Goal: Task Accomplishment & Management: Complete application form

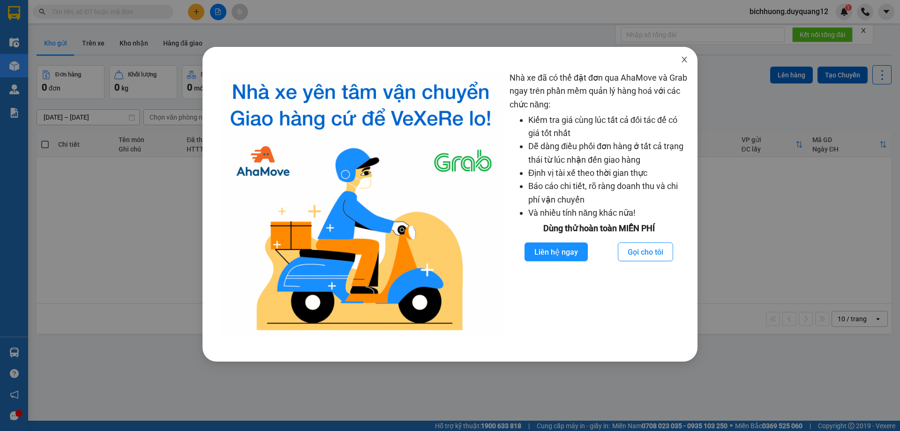
click at [683, 57] on icon "close" at bounding box center [683, 59] width 7 height 7
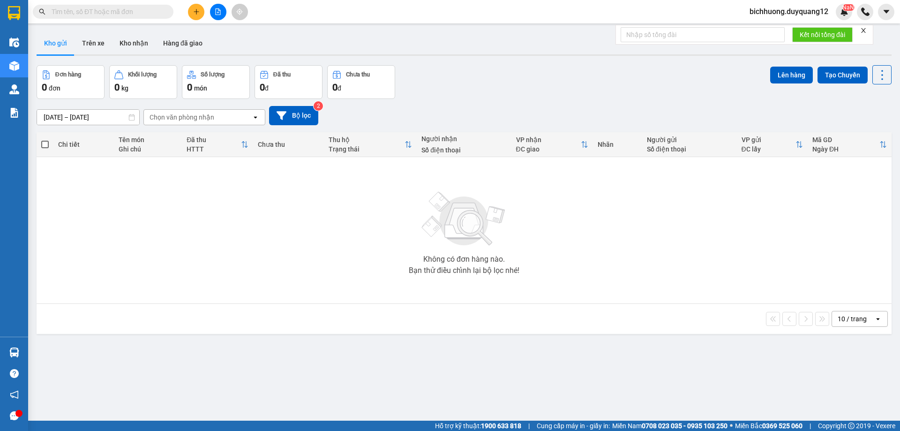
click at [196, 10] on icon "plus" at bounding box center [196, 11] width 0 height 5
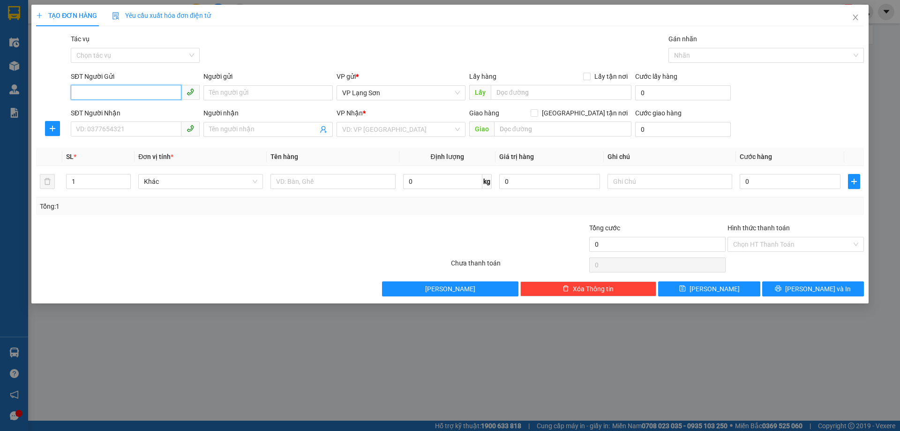
click at [127, 97] on input "SĐT Người Gửi" at bounding box center [126, 92] width 111 height 15
click at [163, 115] on div "0982704886 - A -0913396339" at bounding box center [135, 111] width 118 height 10
type input "0982704886"
type input "A -0913396339"
checkbox input "true"
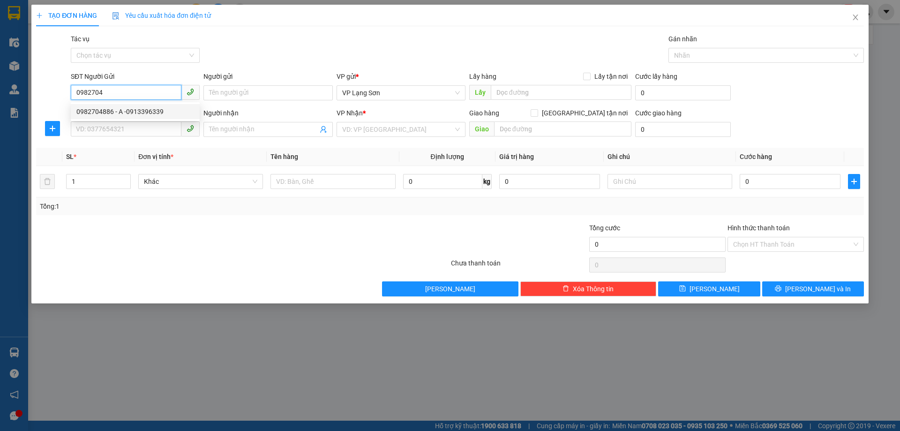
type input "127 đường [PERSON_NAME][GEOGRAPHIC_DATA]"
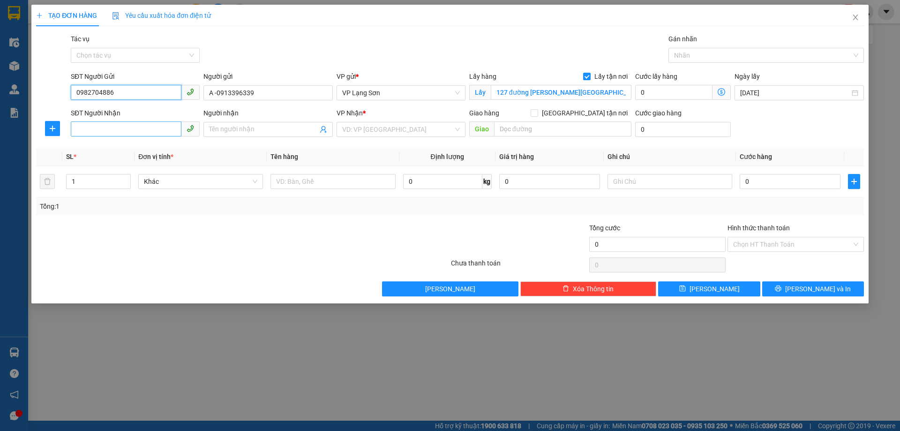
type input "0982704886"
click at [151, 131] on input "SĐT Người Nhận" at bounding box center [126, 128] width 111 height 15
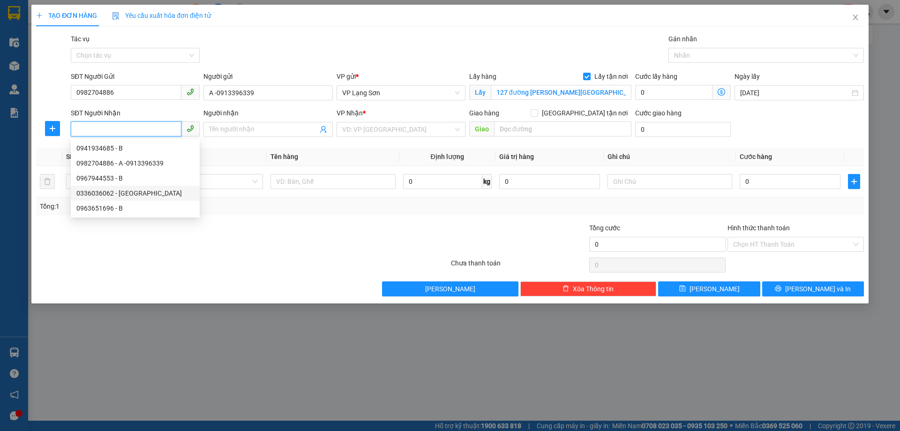
click at [136, 192] on div "0336036062 - [GEOGRAPHIC_DATA]" at bounding box center [135, 193] width 118 height 10
type input "0336036062"
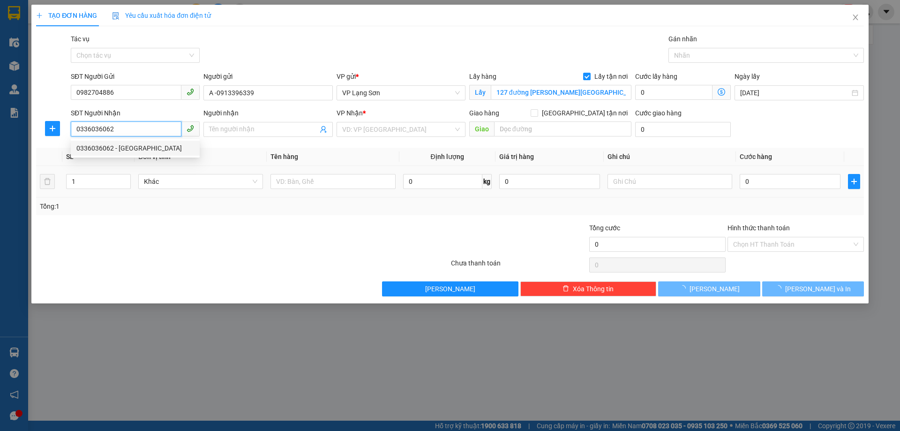
type input "[PERSON_NAME]"
checkbox input "true"
type input "127 XÃ ĐÀN,[GEOGRAPHIC_DATA],[GEOGRAPHIC_DATA]"
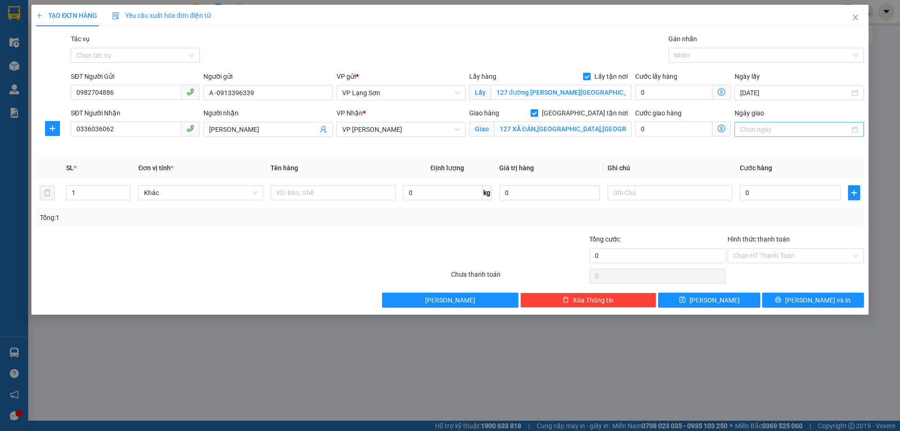
click at [792, 131] on input "Ngày giao" at bounding box center [794, 129] width 109 height 10
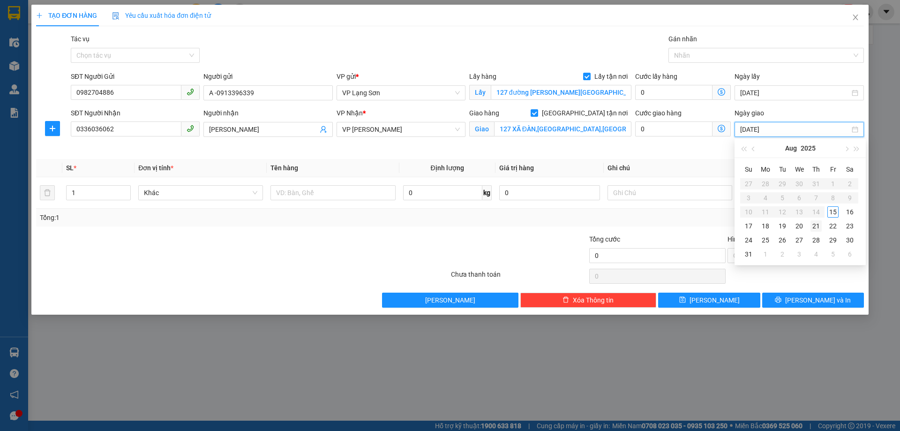
type input "[DATE]"
click at [830, 214] on div "15" at bounding box center [832, 211] width 11 height 11
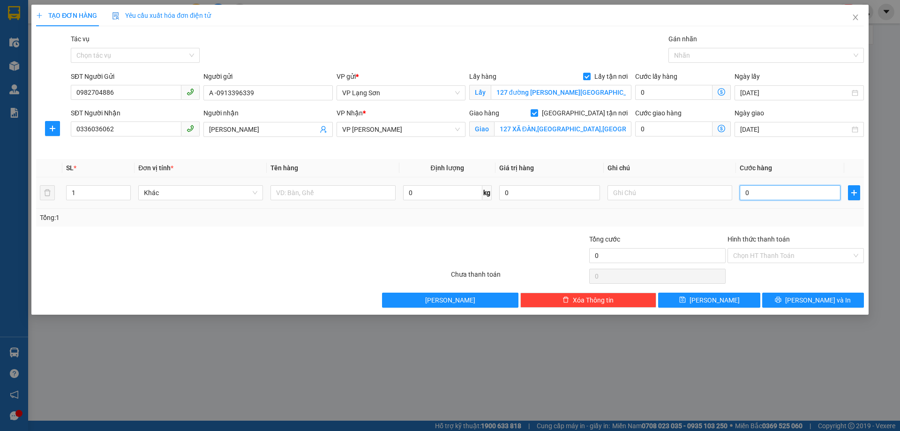
click at [753, 199] on input "0" at bounding box center [790, 192] width 101 height 15
type input "1"
type input "12"
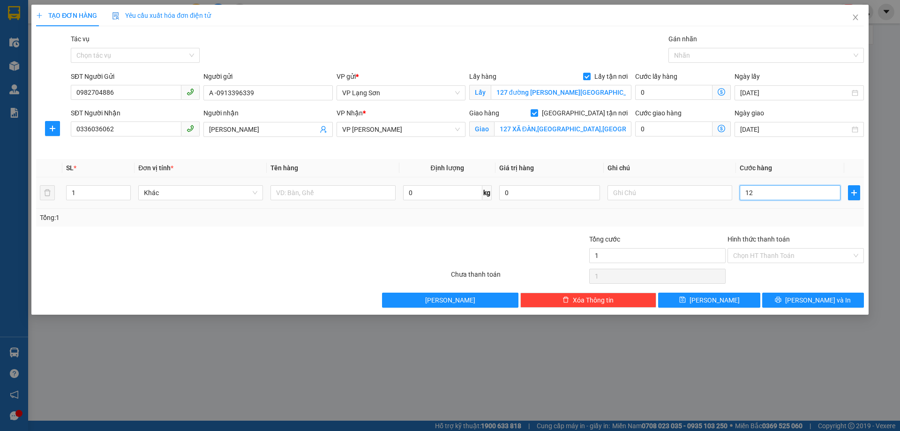
type input "12"
type input "120"
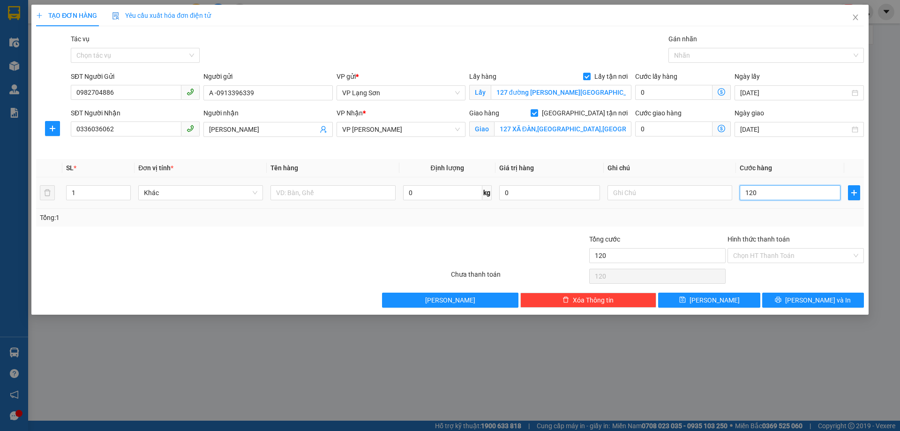
type input "1.200"
type input "12.000"
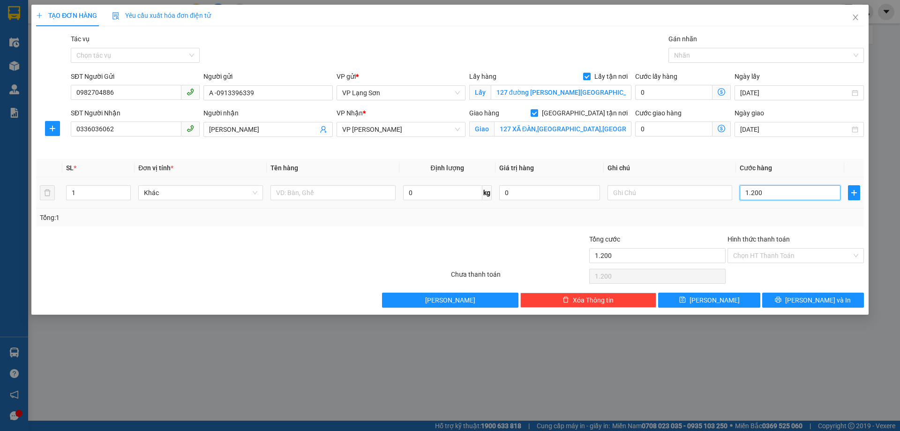
type input "12.000"
type input "120.000"
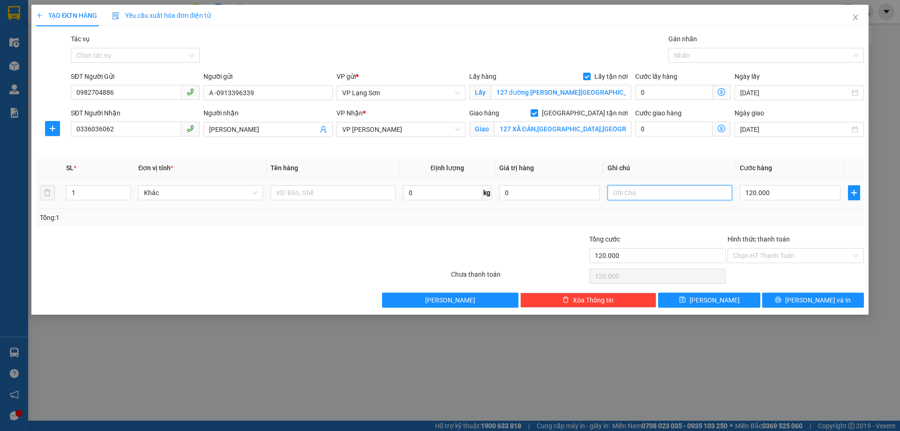
click at [653, 194] on input "text" at bounding box center [669, 192] width 125 height 15
type input "NGƯỜI NHẬN TT"
click at [349, 197] on input "text" at bounding box center [332, 192] width 125 height 15
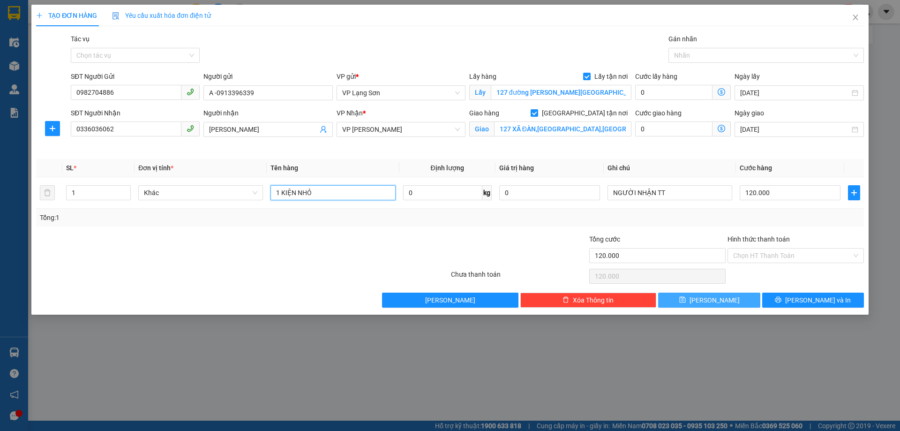
type input "1 KIỆN NHỎ"
click at [711, 302] on span "[PERSON_NAME]" at bounding box center [714, 300] width 50 height 10
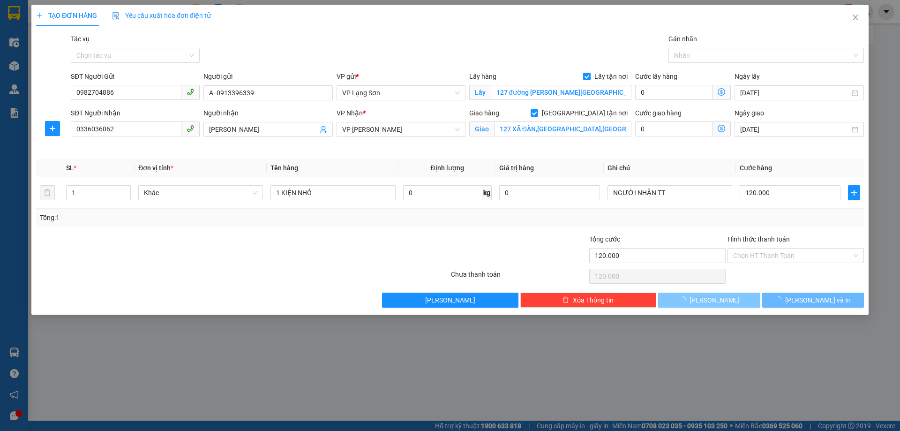
checkbox input "false"
type input "0"
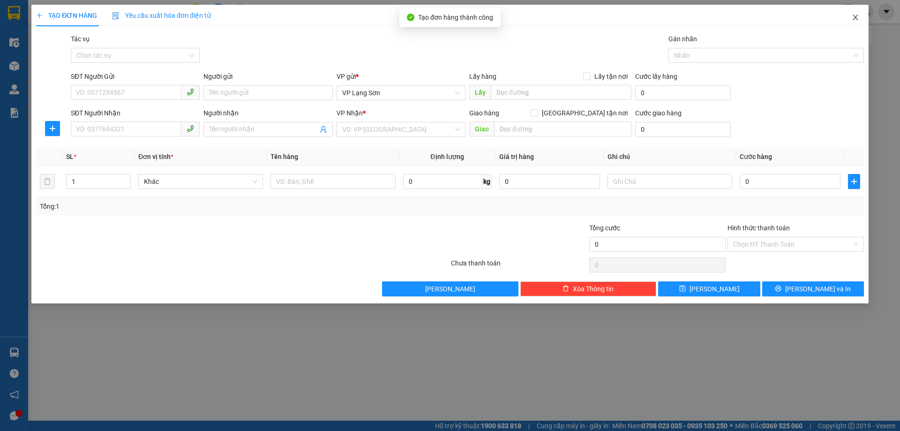
click at [854, 15] on icon "close" at bounding box center [855, 17] width 7 height 7
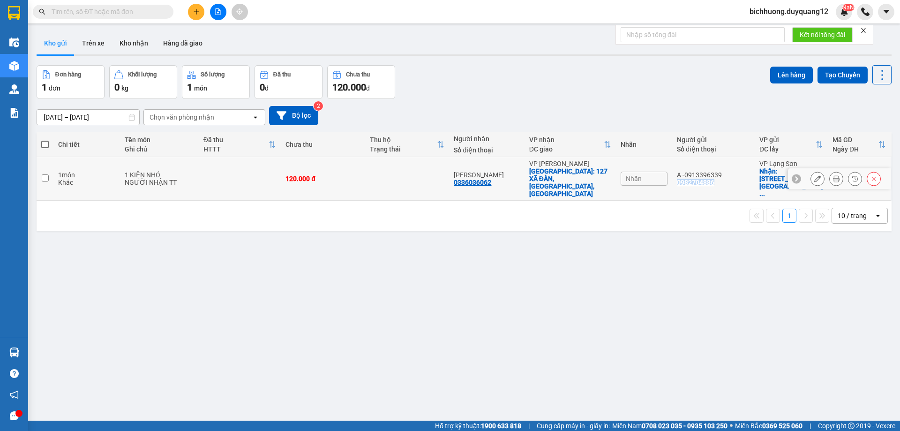
drag, startPoint x: 713, startPoint y: 175, endPoint x: 677, endPoint y: 178, distance: 36.2
click at [677, 178] on div "A -0913396339 0982704886" at bounding box center [713, 178] width 73 height 15
checkbox input "true"
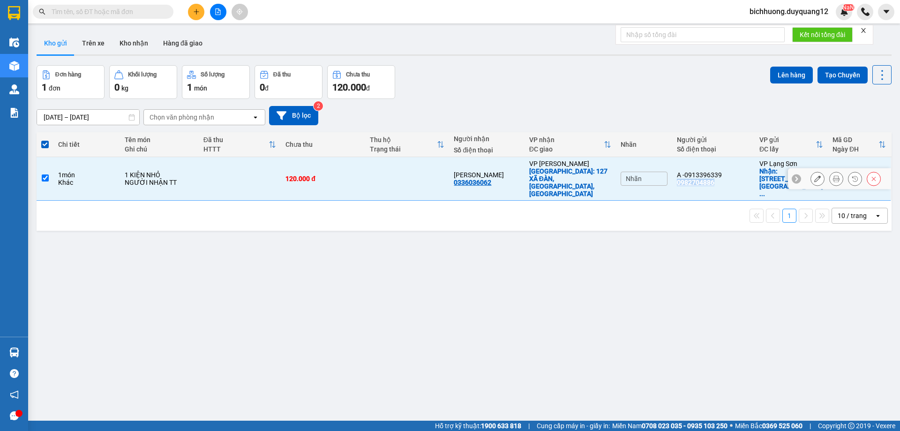
copy div "0982704886"
click at [193, 11] on icon "plus" at bounding box center [196, 11] width 7 height 7
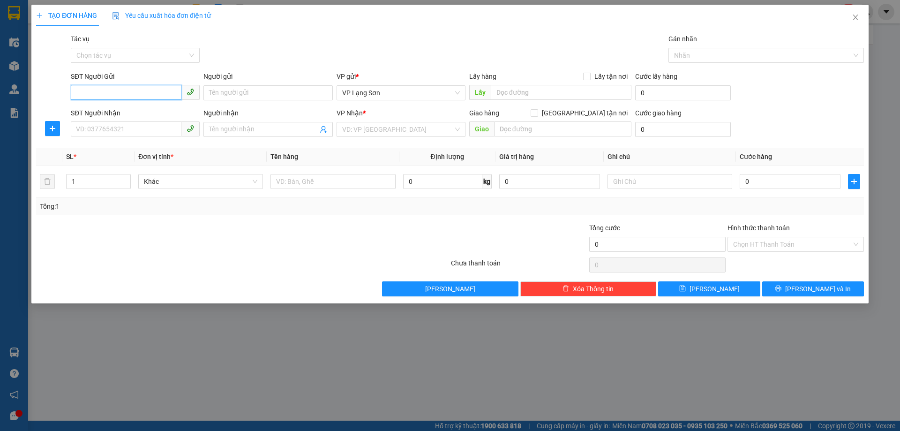
click at [127, 92] on input "SĐT Người Gửi" at bounding box center [126, 92] width 111 height 15
paste input "0982704886"
type input "0982704886"
click at [133, 110] on div "0982704886 - A -0913396339" at bounding box center [135, 111] width 118 height 10
type input "A -0913396339"
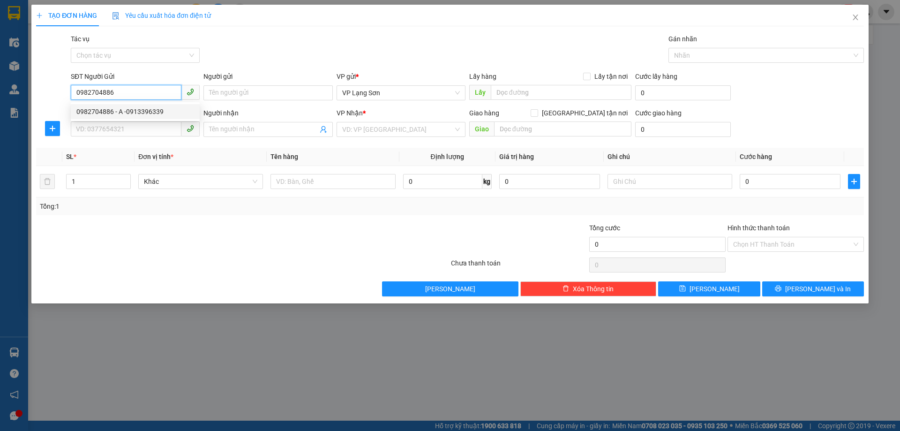
checkbox input "true"
type input "127 đường [PERSON_NAME][GEOGRAPHIC_DATA]"
type input "0982704886"
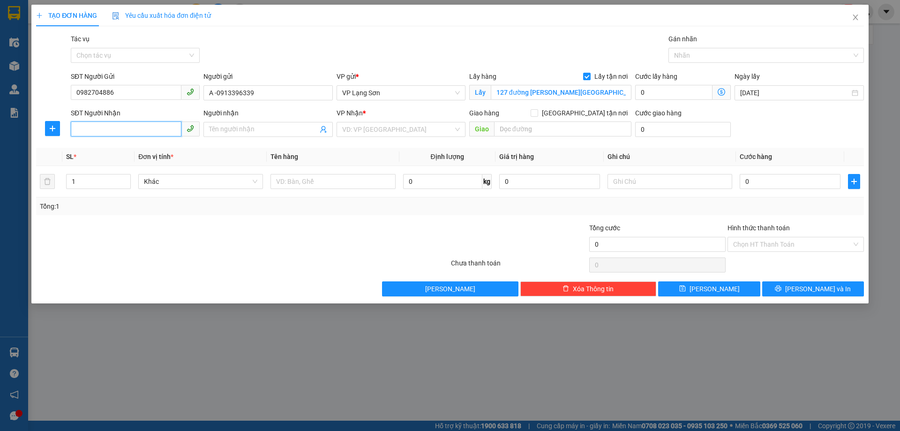
click at [136, 130] on input "SĐT Người Nhận" at bounding box center [126, 128] width 111 height 15
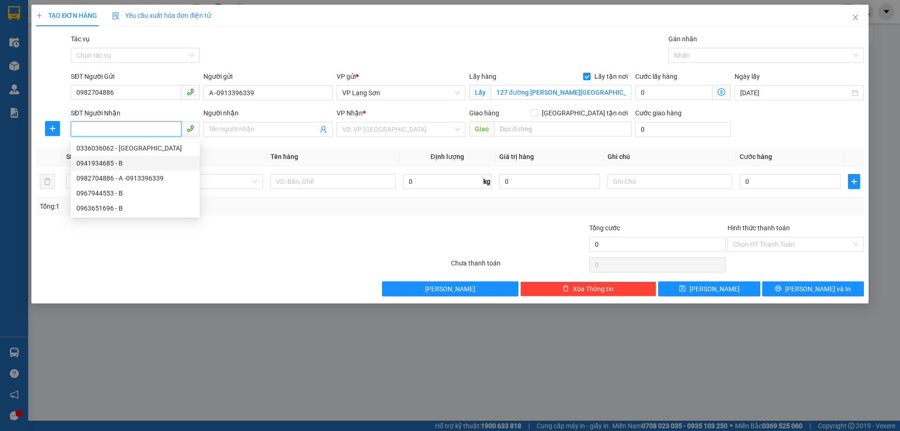
click at [111, 161] on div "0941934685 - B" at bounding box center [135, 163] width 118 height 10
type input "0941934685"
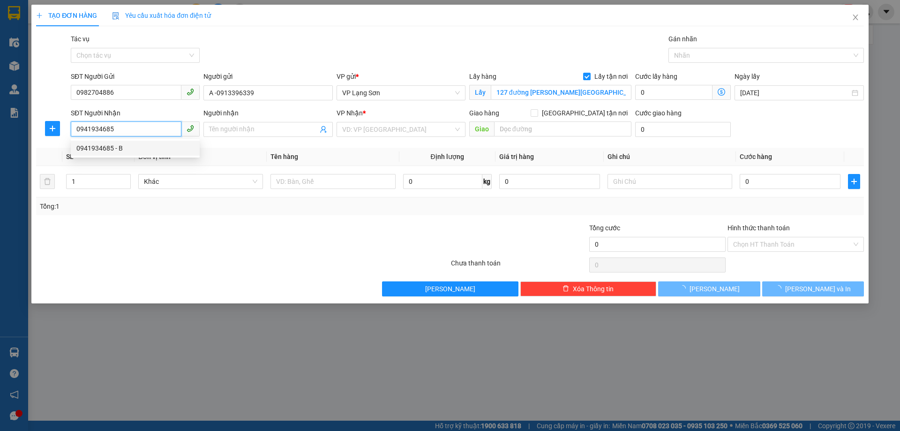
type input "B"
checkbox input "true"
type input "DV04 Rose Town [STREET_ADDRESS][PERSON_NAME]"
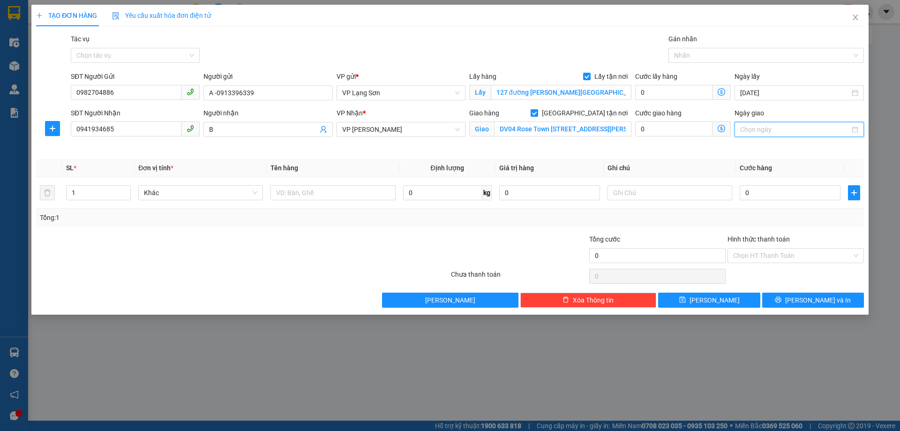
click at [779, 129] on input "Ngày giao" at bounding box center [794, 129] width 109 height 10
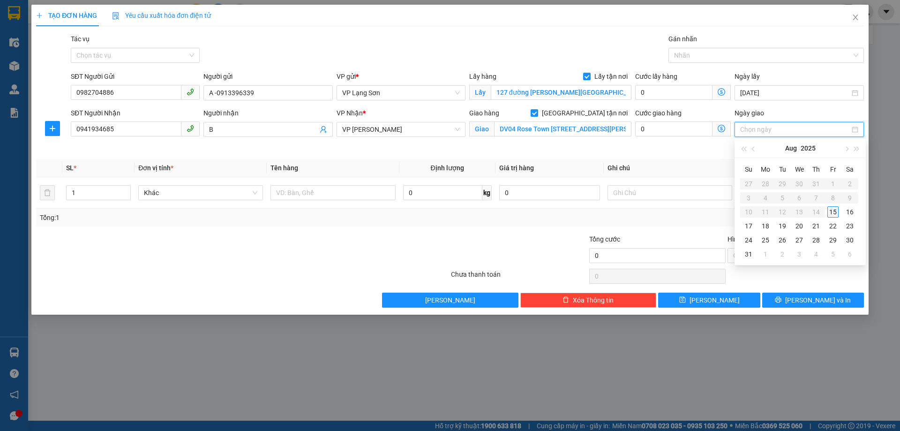
type input "[DATE]"
click at [829, 209] on div "15" at bounding box center [832, 211] width 11 height 11
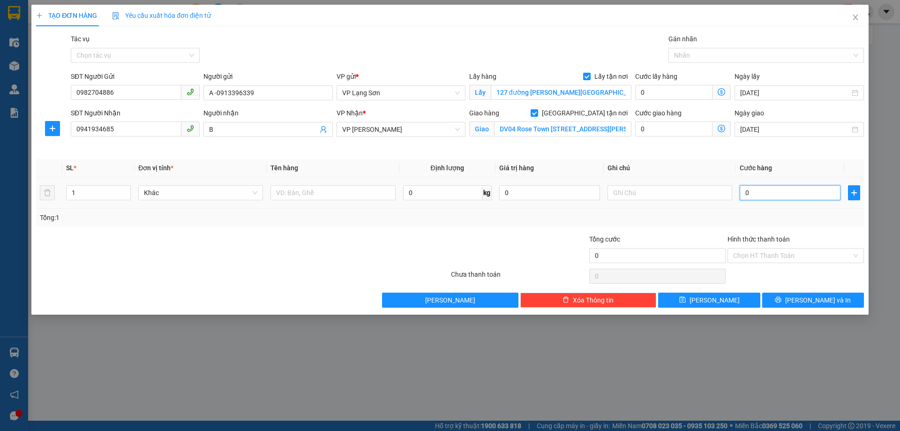
drag, startPoint x: 756, startPoint y: 194, endPoint x: 738, endPoint y: 195, distance: 18.8
click at [758, 194] on input "0" at bounding box center [790, 192] width 101 height 15
type input "1"
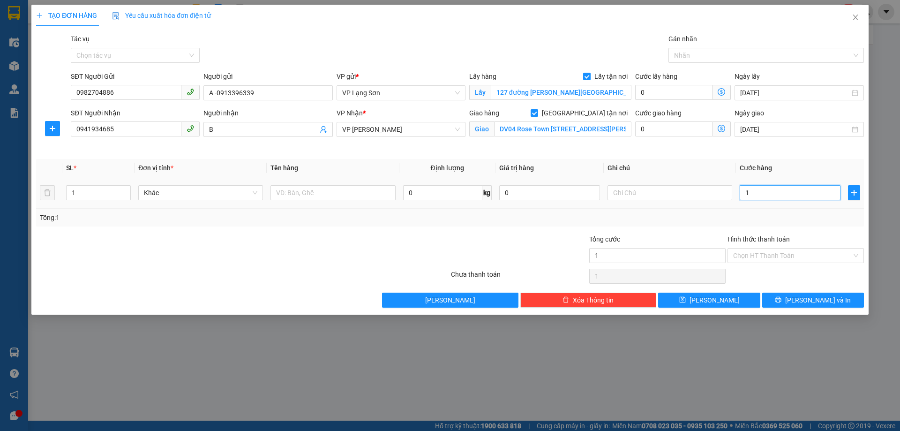
type input "12"
type input "120"
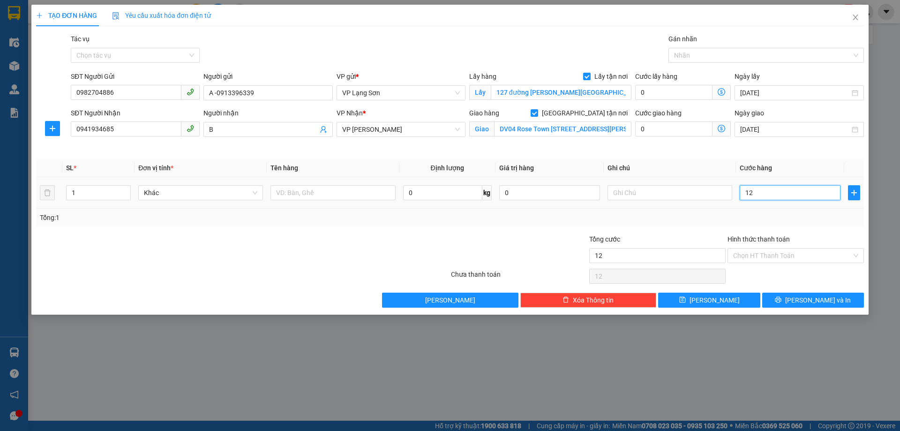
type input "120"
type input "1.200"
type input "12.000"
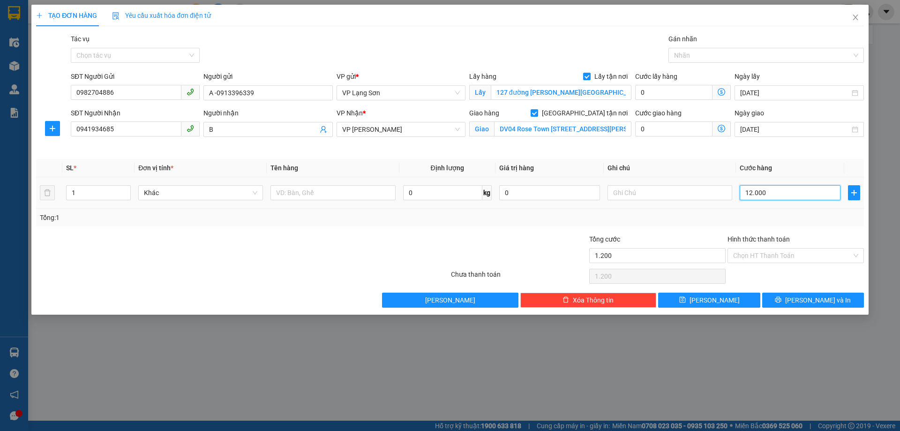
type input "12.000"
type input "120.000"
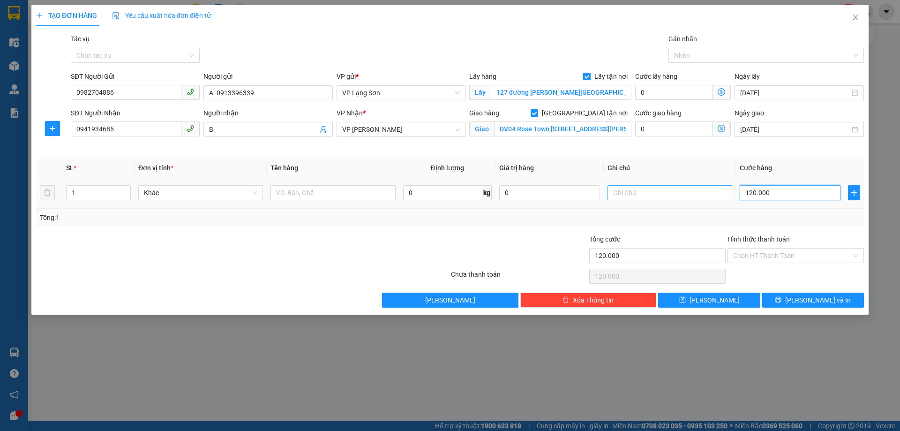
type input "120.000"
click at [625, 192] on input "text" at bounding box center [669, 192] width 125 height 15
type input "M"
type input "NGƯỜI NHẬN TT"
click at [320, 193] on input "text" at bounding box center [332, 192] width 125 height 15
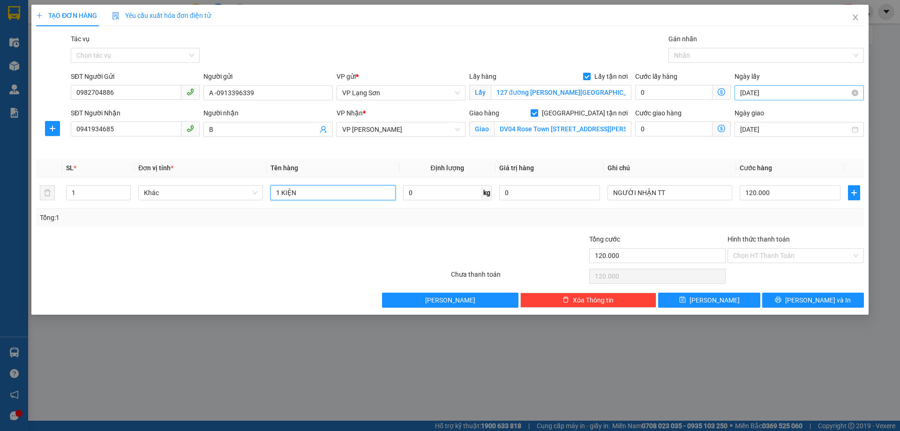
type input "1 KIỆN"
click at [795, 93] on input "[DATE]" at bounding box center [794, 93] width 109 height 10
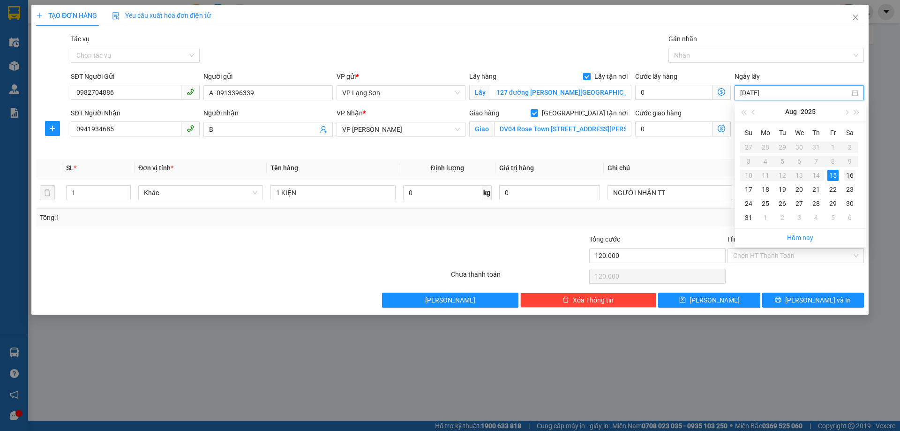
type input "[DATE]"
click at [847, 178] on div "16" at bounding box center [849, 175] width 11 height 11
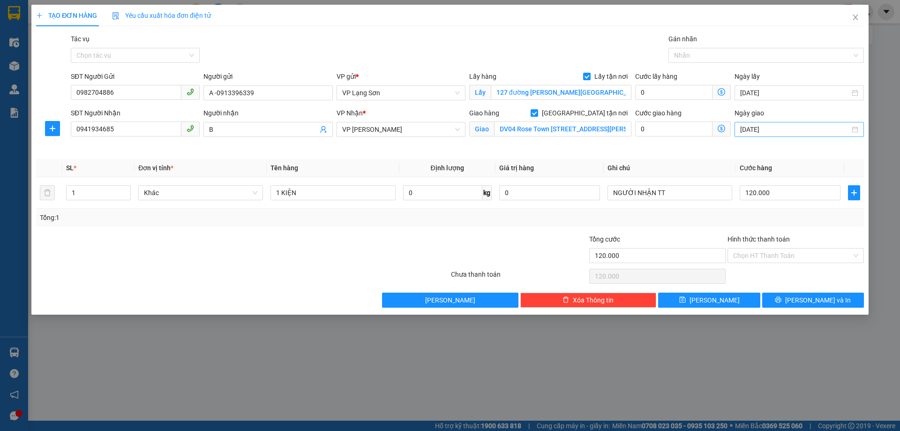
click at [776, 135] on div "[DATE]" at bounding box center [798, 129] width 129 height 15
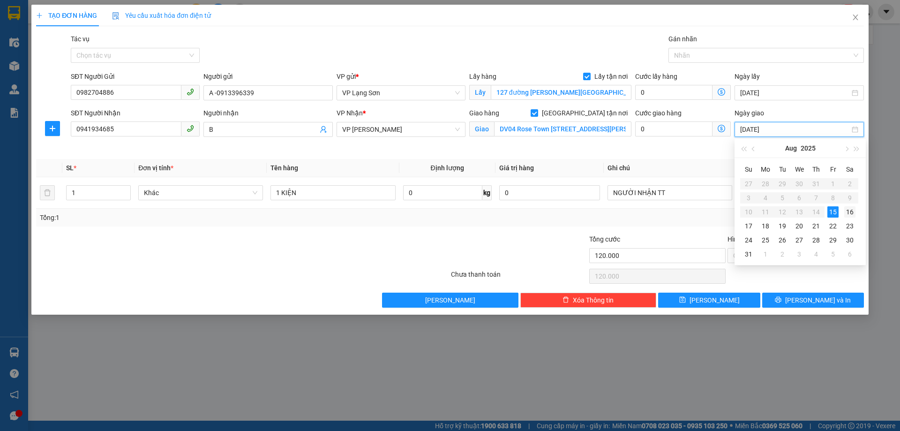
type input "[DATE]"
click at [850, 212] on div "16" at bounding box center [849, 211] width 11 height 11
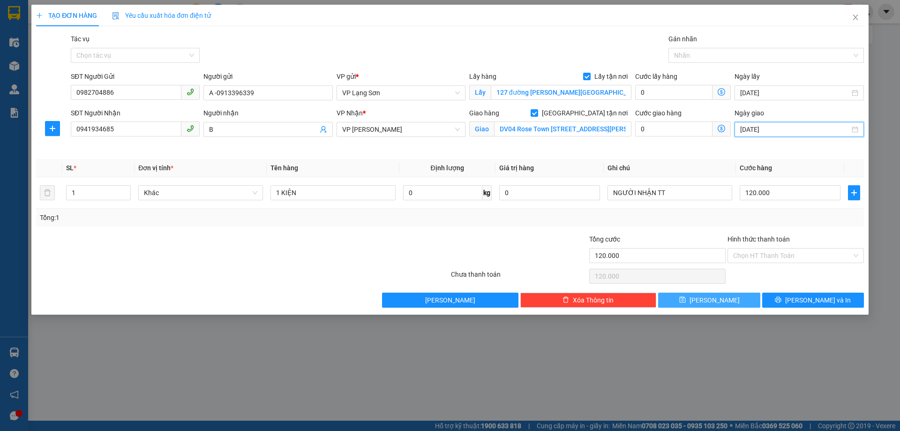
click at [710, 299] on span "[PERSON_NAME]" at bounding box center [714, 300] width 50 height 10
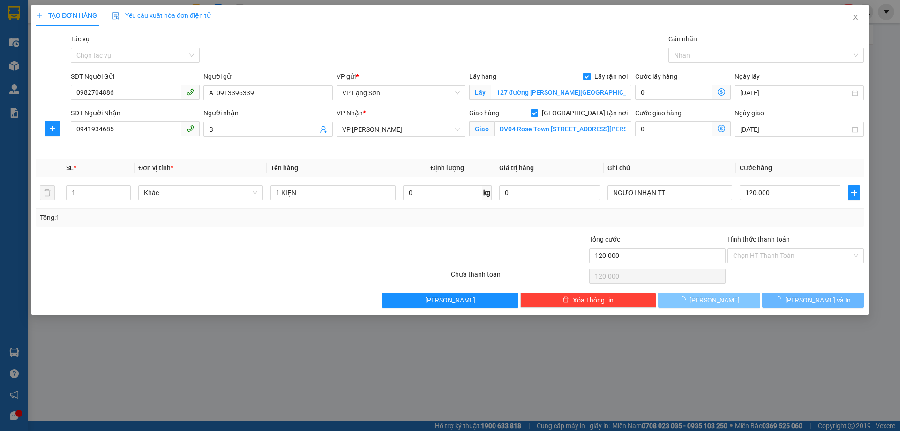
checkbox input "false"
type input "0"
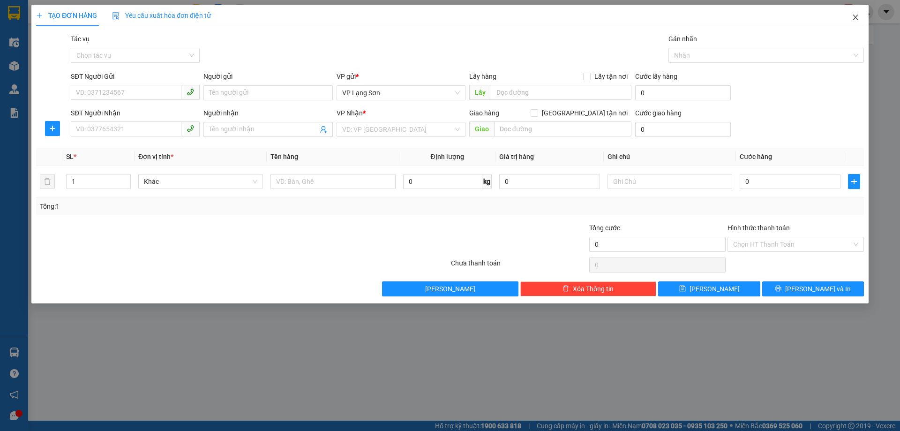
click at [857, 18] on icon "close" at bounding box center [855, 17] width 7 height 7
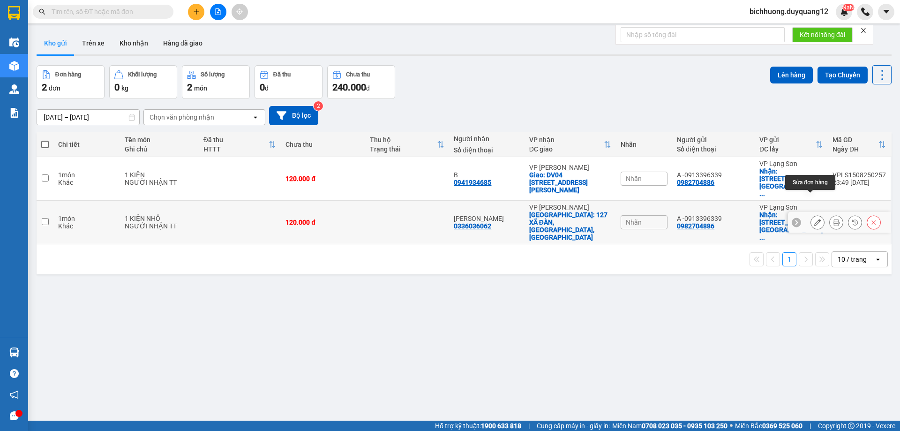
click at [814, 219] on icon at bounding box center [817, 222] width 7 height 7
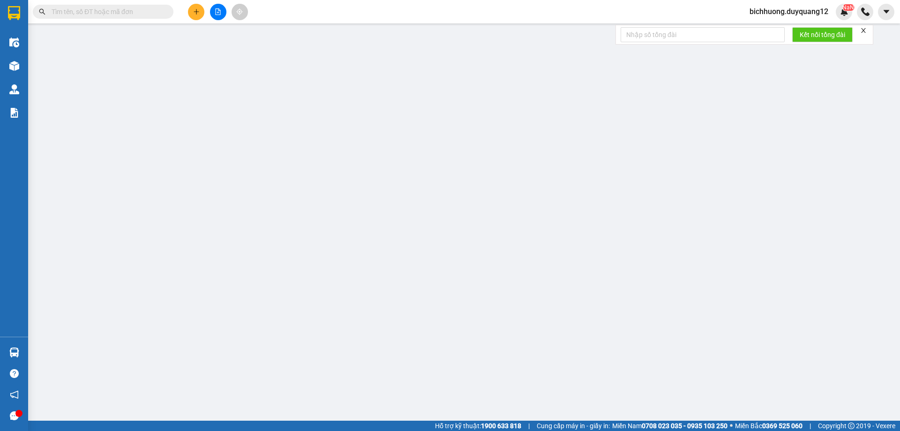
type input "0982704886"
type input "A -0913396339"
checkbox input "true"
type input "127 đường [PERSON_NAME][GEOGRAPHIC_DATA]"
type input "0336036062"
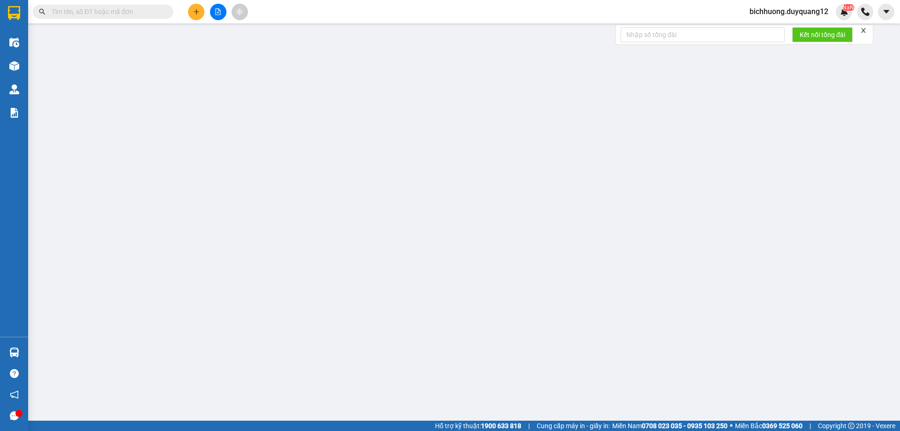
type input "[PERSON_NAME]"
checkbox input "true"
type input "127 XÃ ĐÀN,[GEOGRAPHIC_DATA],[GEOGRAPHIC_DATA]"
type input "120.000"
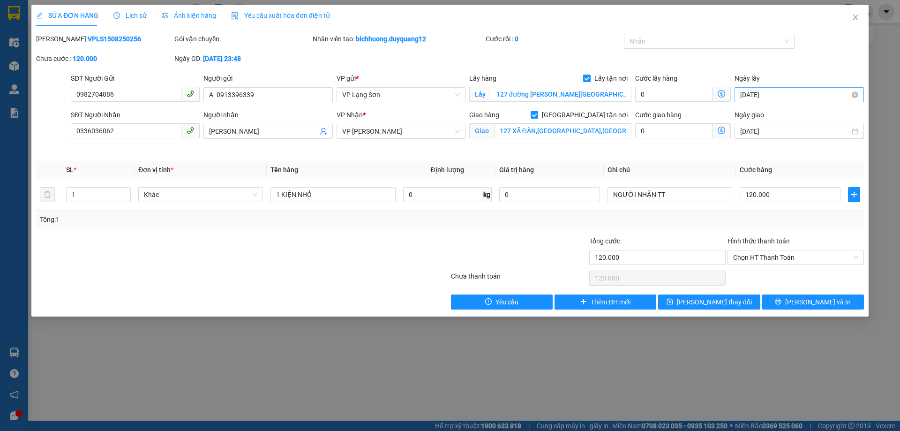
click at [781, 92] on input "[DATE]" at bounding box center [794, 95] width 109 height 10
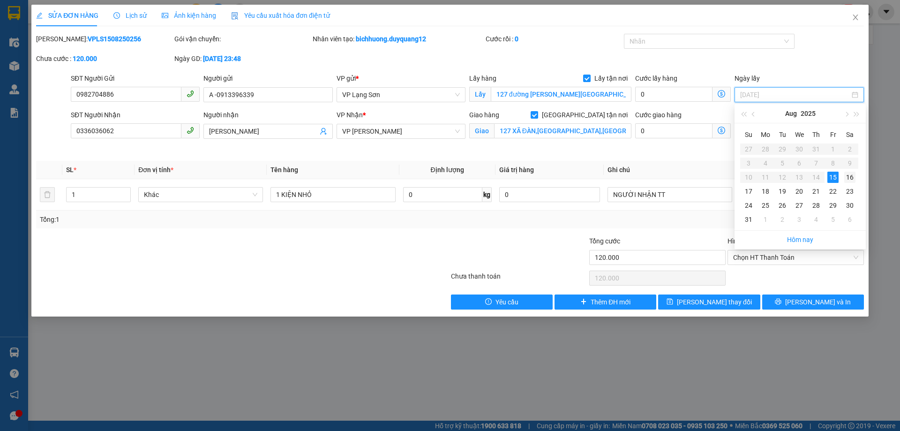
type input "[DATE]"
click at [850, 180] on div "16" at bounding box center [849, 177] width 11 height 11
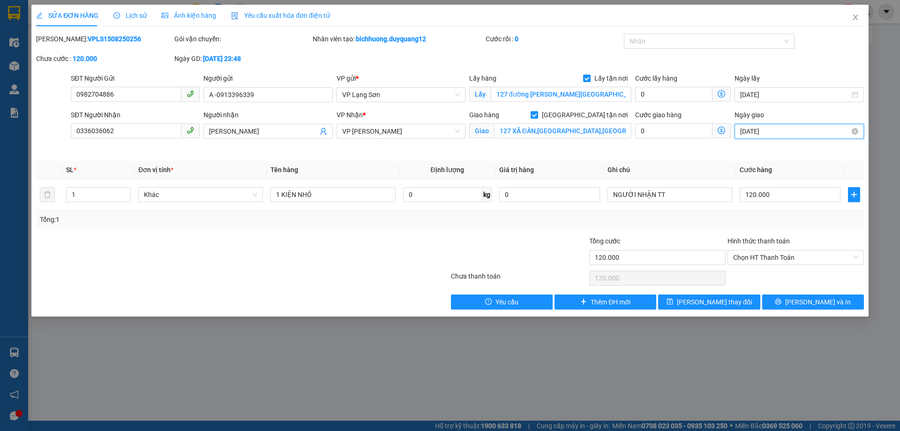
click at [787, 130] on input "[DATE]" at bounding box center [794, 131] width 109 height 10
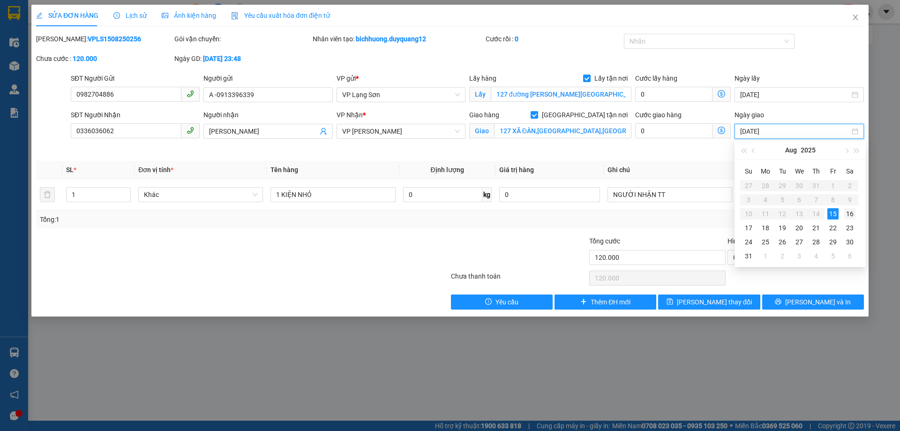
type input "[DATE]"
click at [851, 217] on div "16" at bounding box center [849, 213] width 11 height 11
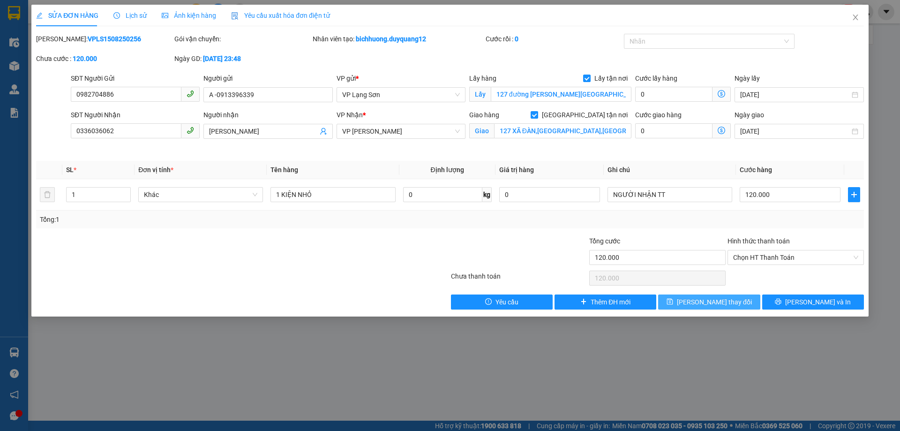
click at [720, 301] on span "[PERSON_NAME] thay đổi" at bounding box center [714, 302] width 75 height 10
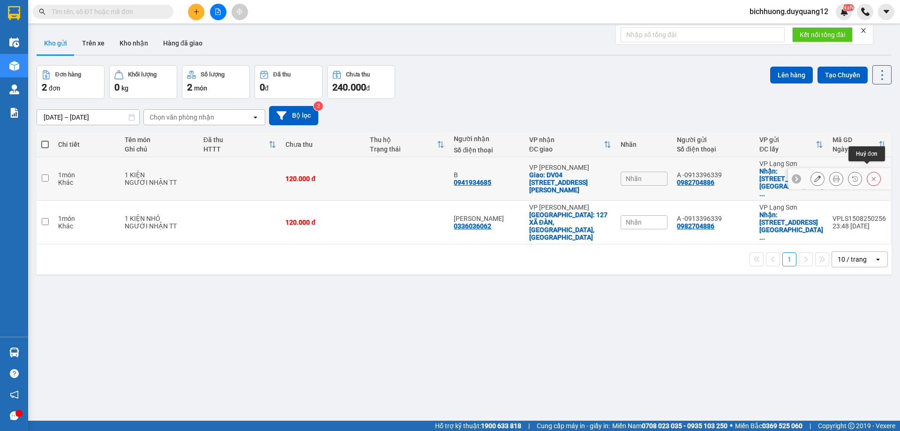
click at [870, 175] on icon at bounding box center [873, 178] width 7 height 7
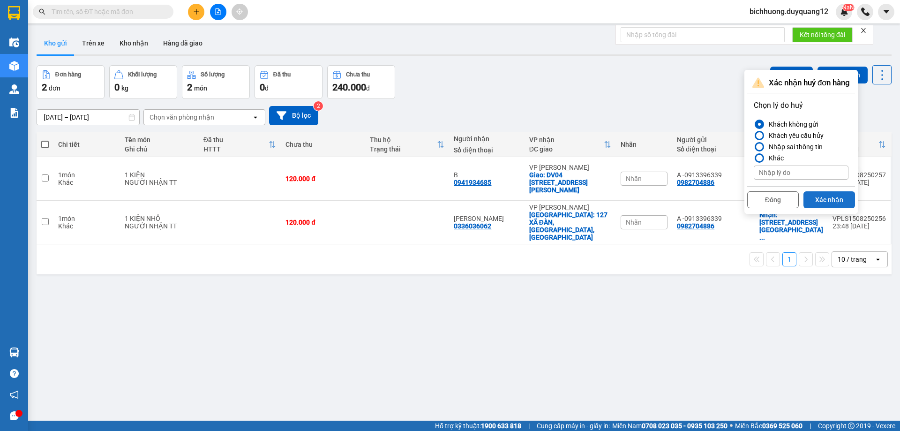
click at [837, 202] on button "Xác nhận" at bounding box center [829, 199] width 52 height 17
